Goal: Ask a question

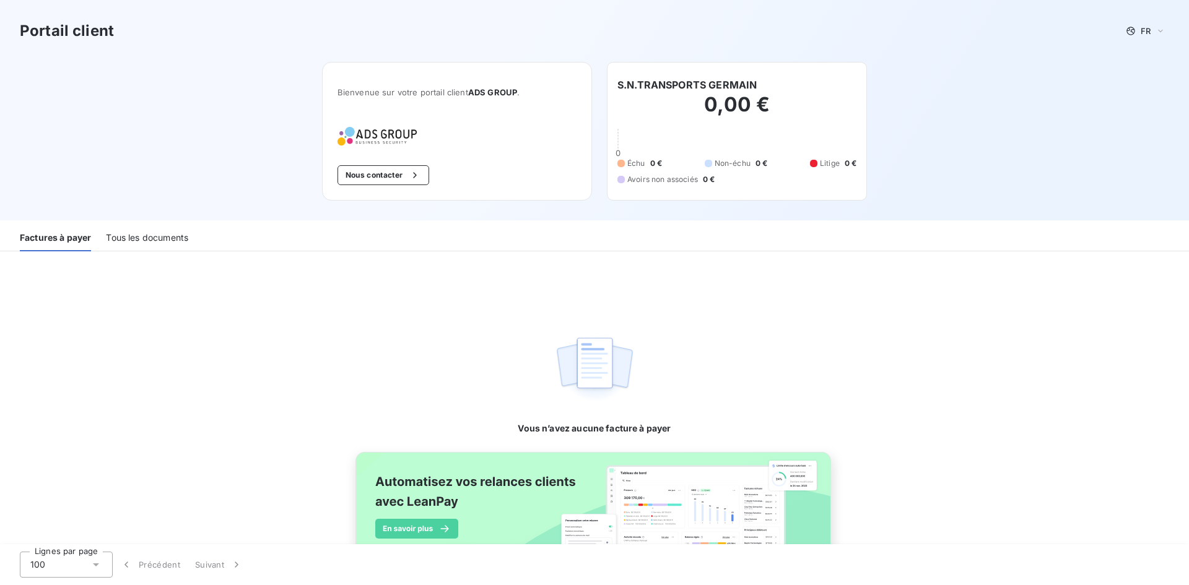
click at [116, 240] on div "Tous les documents" at bounding box center [147, 238] width 82 height 26
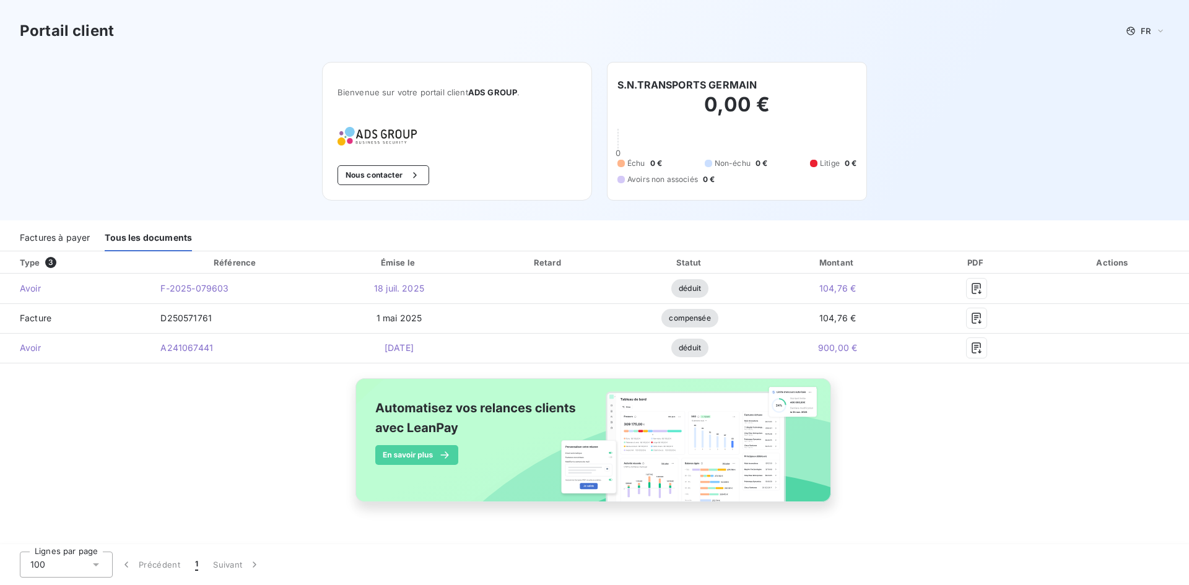
click at [671, 103] on h2 "0,00 €" at bounding box center [736, 110] width 239 height 37
click at [396, 181] on button "Nous contacter" at bounding box center [383, 175] width 92 height 20
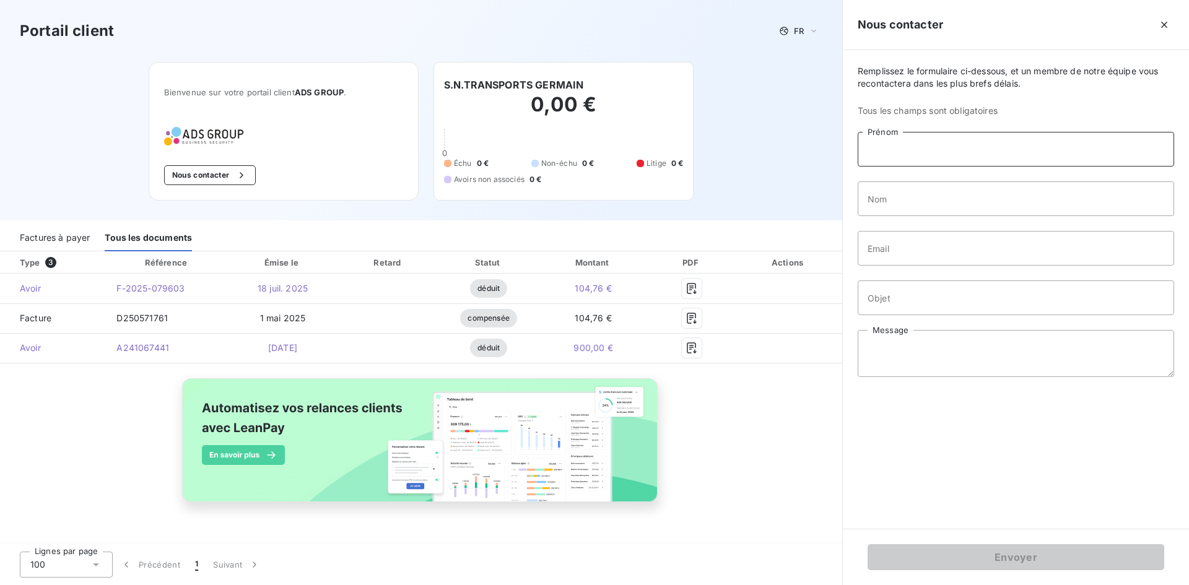
click at [1025, 149] on input "Prénom" at bounding box center [1016, 149] width 316 height 35
type input "[PERSON_NAME]"
click at [997, 204] on input "Nom" at bounding box center [1016, 198] width 316 height 35
type input "germain"
click at [981, 261] on input "Email" at bounding box center [1016, 248] width 316 height 35
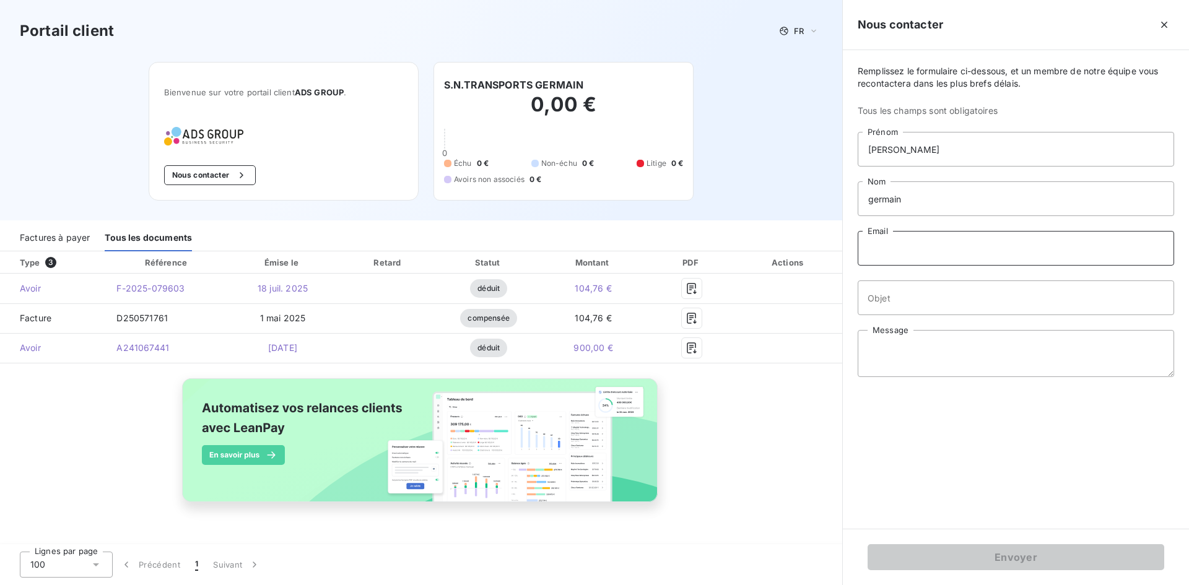
type input "[EMAIL_ADDRESS][DOMAIN_NAME]"
click at [934, 292] on input "Objet" at bounding box center [1016, 297] width 316 height 35
type input "demande duplicata factures"
click at [941, 361] on textarea "Message" at bounding box center [1016, 353] width 316 height 47
type textarea "b"
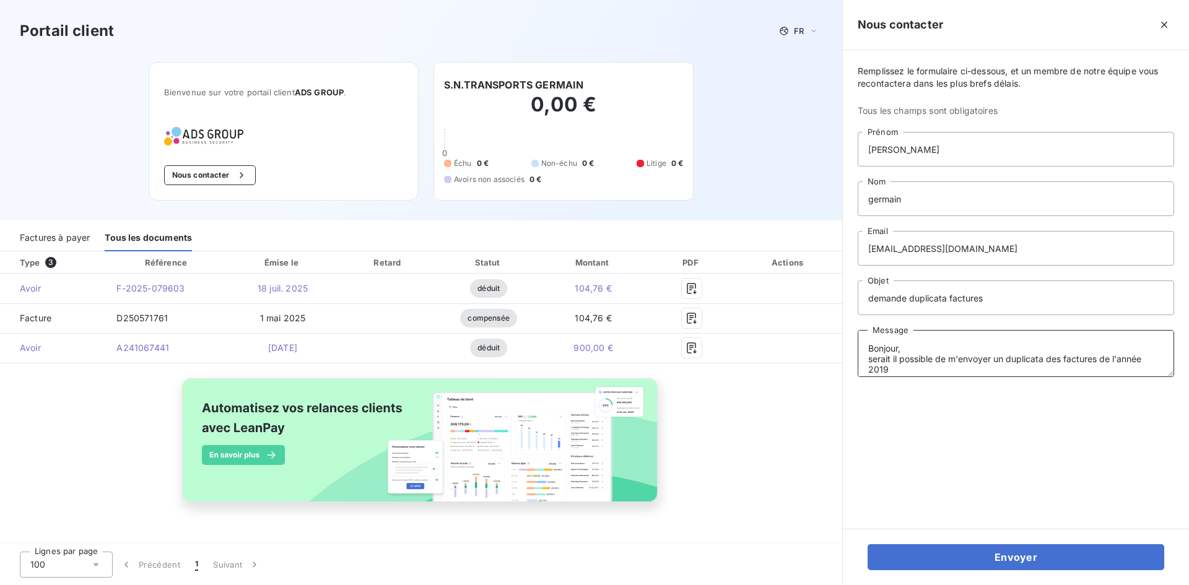
click at [872, 359] on textarea "Bonjour, serait il possible de m'envoyer un duplicata des factures de l'année 2…" at bounding box center [1016, 353] width 316 height 47
click at [902, 367] on textarea "Bonjour, Serait il possible de m'envoyer un duplicata des factures de l'année 2…" at bounding box center [1016, 353] width 316 height 47
click at [905, 357] on textarea "Bonjour, Serait il possible de m'envoyer un duplicata des factures de l'année 2…" at bounding box center [1016, 353] width 316 height 47
click at [908, 351] on textarea "Bonjour, Serait il possible de m'envoyer un duplicata des factures de l'année 2…" at bounding box center [1016, 353] width 316 height 47
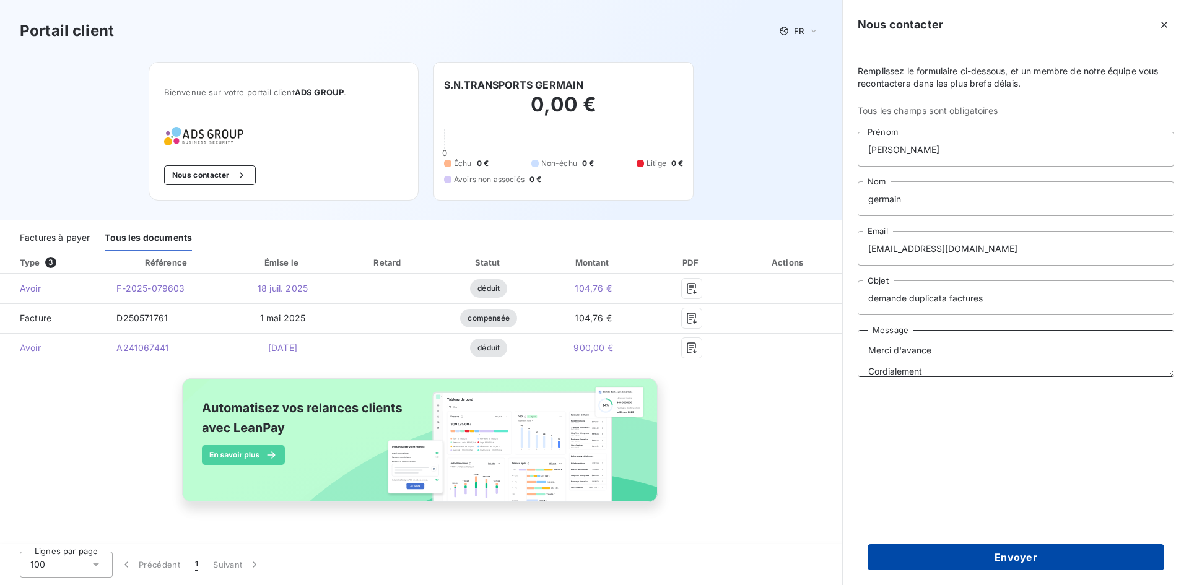
type textarea "Bonjour, Serait il possible de m'envoyer un duplicata des factures de l'année 2…"
click at [1002, 560] on button "Envoyer" at bounding box center [1016, 557] width 297 height 26
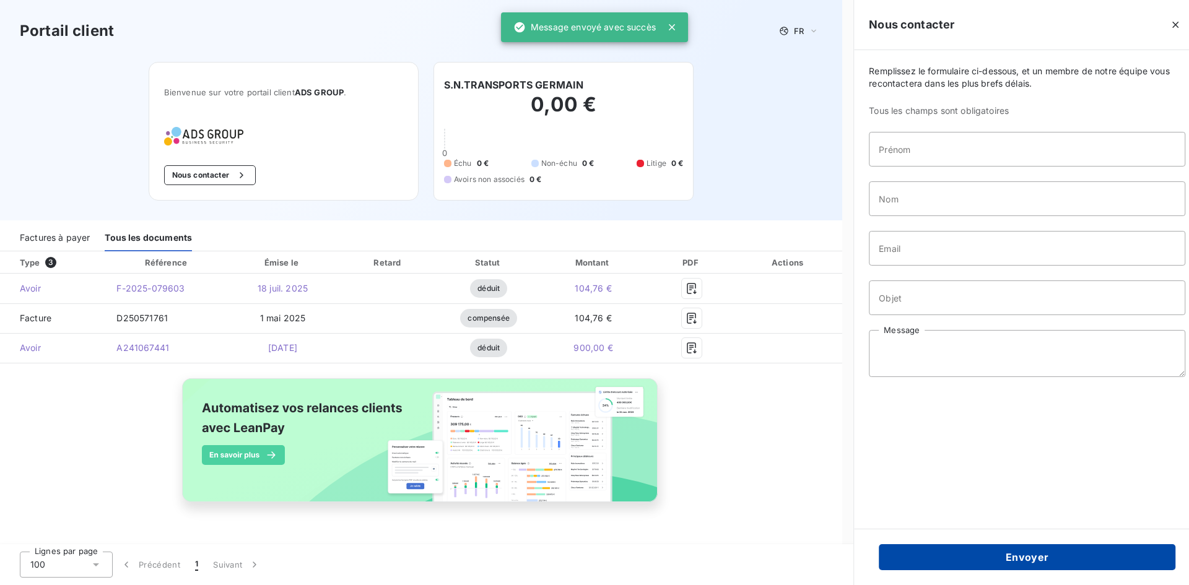
scroll to position [0, 0]
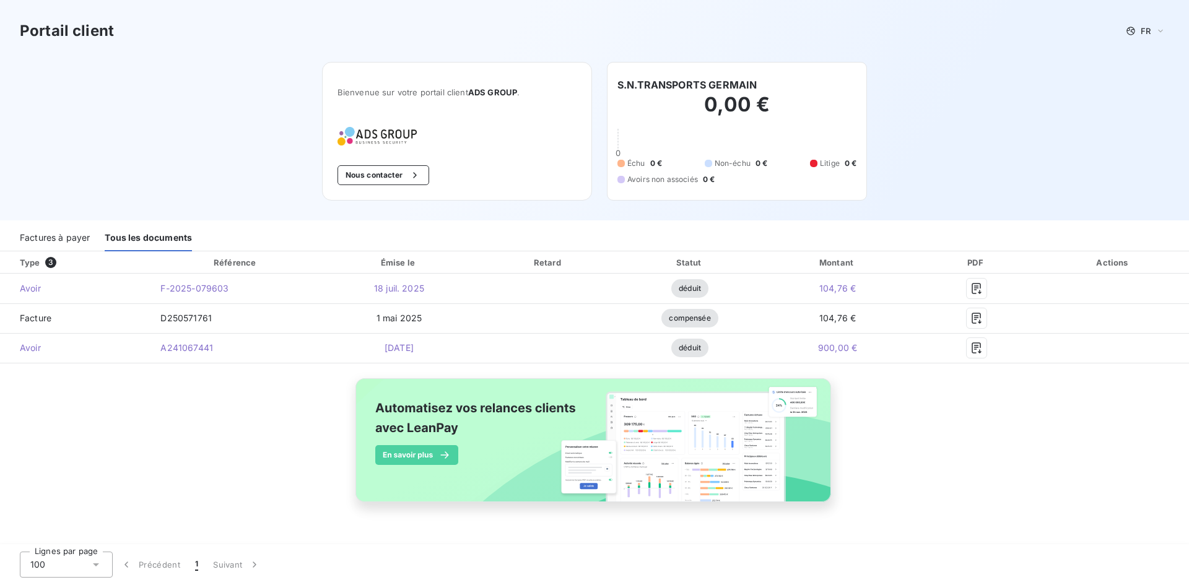
click at [1108, 142] on div "Portail client FR Bienvenue sur votre portail client ADS GROUP . Nous contacter…" at bounding box center [594, 110] width 1189 height 220
